Goal: Information Seeking & Learning: Learn about a topic

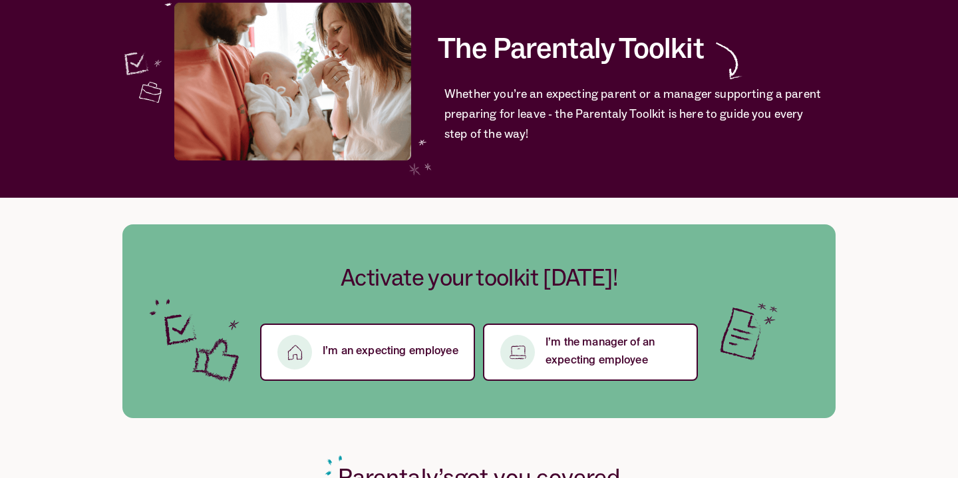
scroll to position [118, 0]
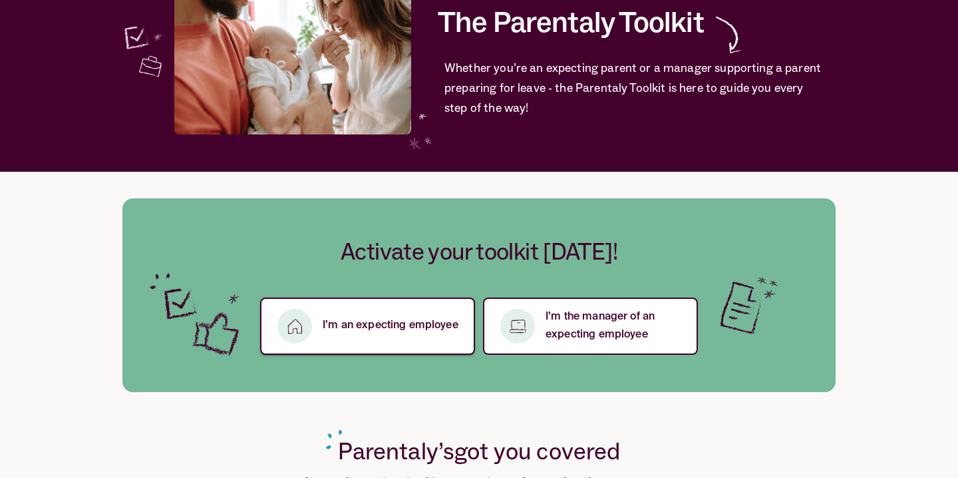
click at [394, 335] on button "I’m an expecting employee" at bounding box center [367, 325] width 215 height 57
